Goal: Use online tool/utility: Utilize a website feature to perform a specific function

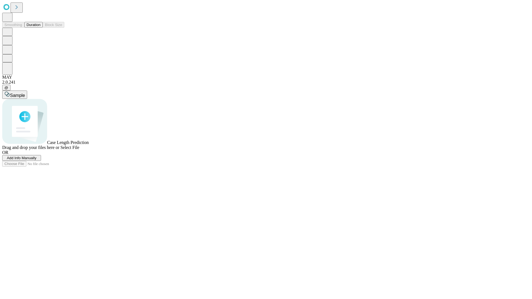
click at [40, 28] on button "Duration" at bounding box center [33, 25] width 18 height 6
click at [37, 160] on span "Add Info Manually" at bounding box center [22, 158] width 30 height 4
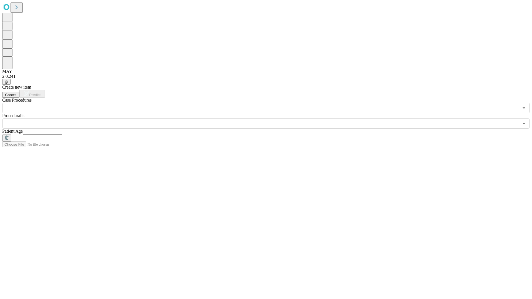
click at [62, 129] on input "text" at bounding box center [42, 132] width 39 height 6
type input "**"
click at [270, 118] on input "text" at bounding box center [260, 123] width 517 height 11
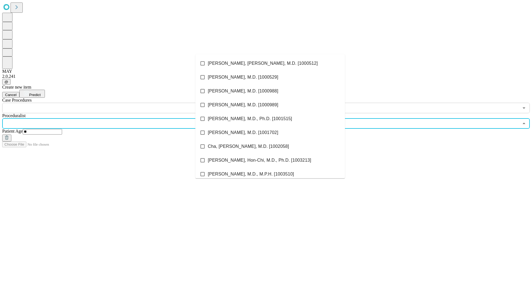
click at [270, 63] on li "[PERSON_NAME], [PERSON_NAME], M.D. [1000512]" at bounding box center [270, 64] width 150 height 14
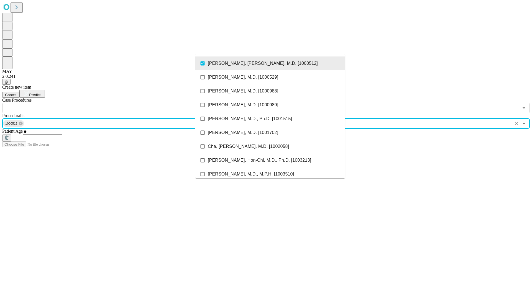
click at [116, 103] on input "text" at bounding box center [260, 108] width 517 height 11
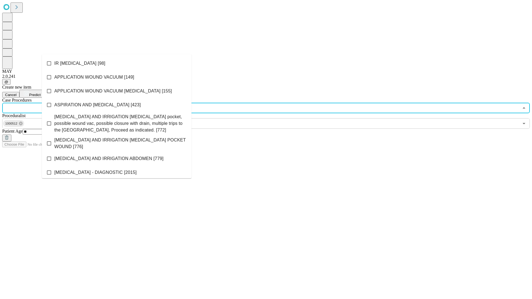
click at [117, 63] on li "IR [MEDICAL_DATA] [98]" at bounding box center [117, 64] width 150 height 14
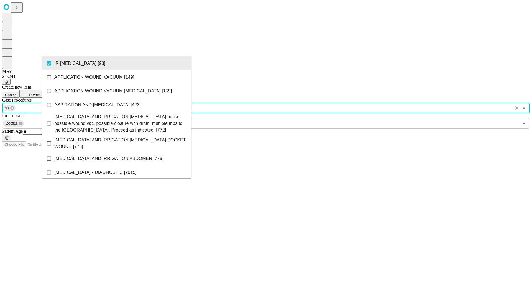
click at [40, 93] on span "Predict" at bounding box center [34, 95] width 11 height 4
